Goal: Check status

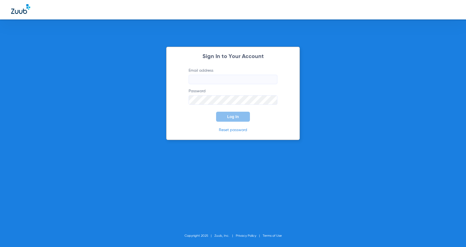
type input "[PERSON_NAME][EMAIL_ADDRESS][DOMAIN_NAME]"
click at [241, 117] on button "Log In" at bounding box center [233, 117] width 34 height 10
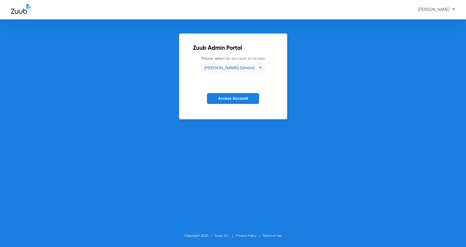
click at [243, 97] on span "Access Account" at bounding box center [233, 98] width 30 height 4
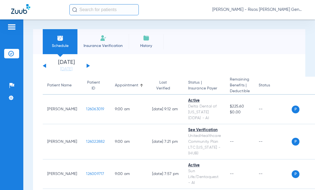
click at [97, 13] on input "text" at bounding box center [103, 9] width 69 height 11
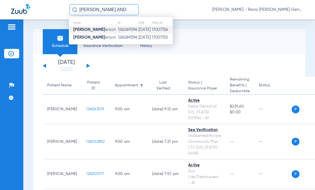
type input "[PERSON_NAME] AND"
click at [118, 27] on td "126069596" at bounding box center [128, 30] width 21 height 8
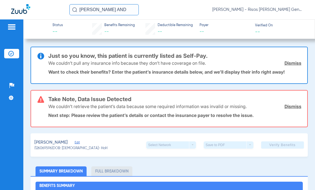
click at [111, 9] on input "[PERSON_NAME] AND" at bounding box center [103, 9] width 69 height 11
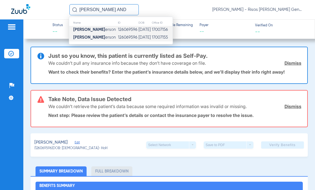
click at [120, 39] on td "126069596" at bounding box center [128, 38] width 21 height 8
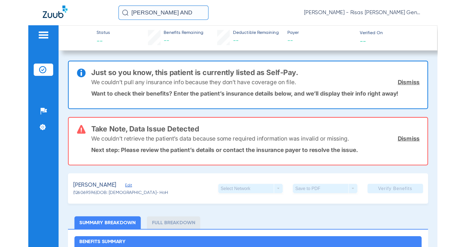
scroll to position [139, 0]
